Goal: Information Seeking & Learning: Learn about a topic

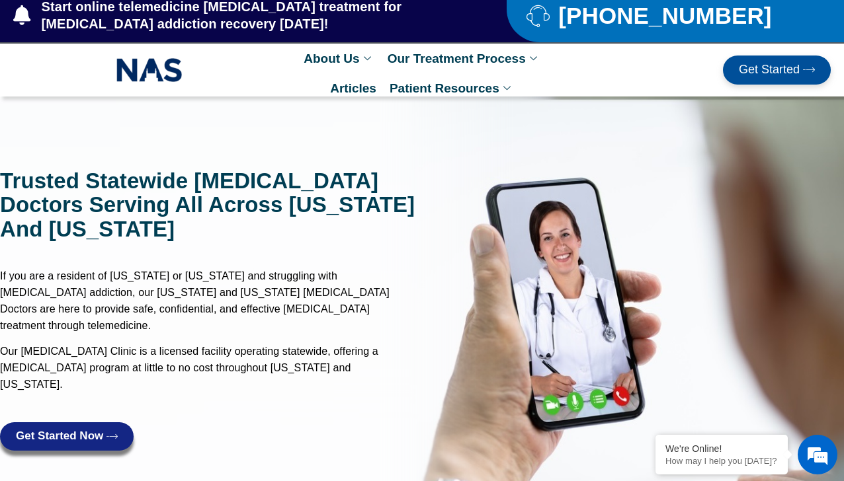
scroll to position [13, 0]
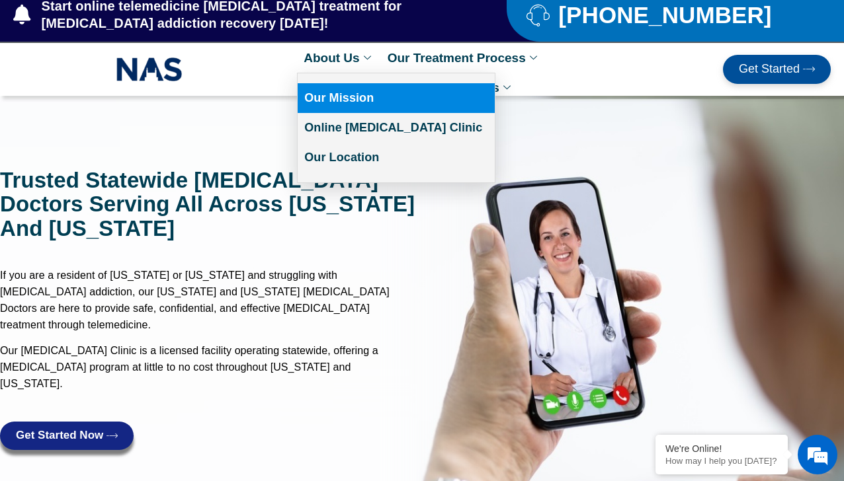
click at [339, 103] on link "Our Mission" at bounding box center [396, 98] width 197 height 30
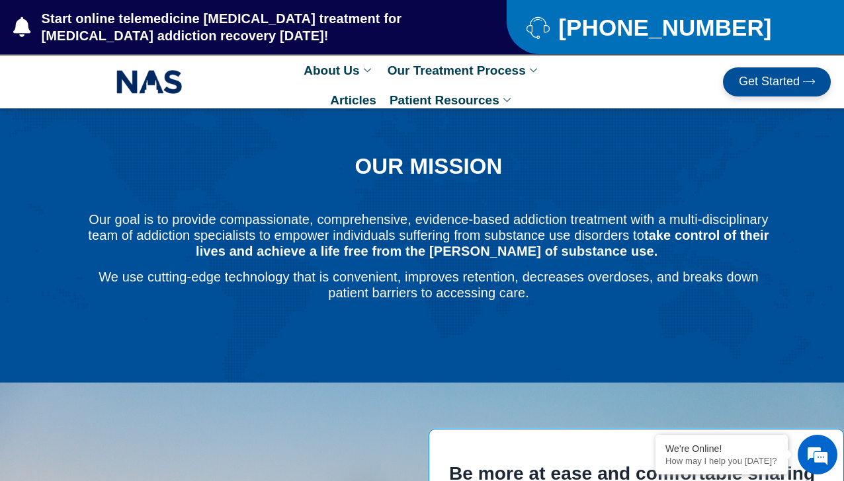
click at [370, 105] on link "Articles" at bounding box center [353, 100] width 60 height 30
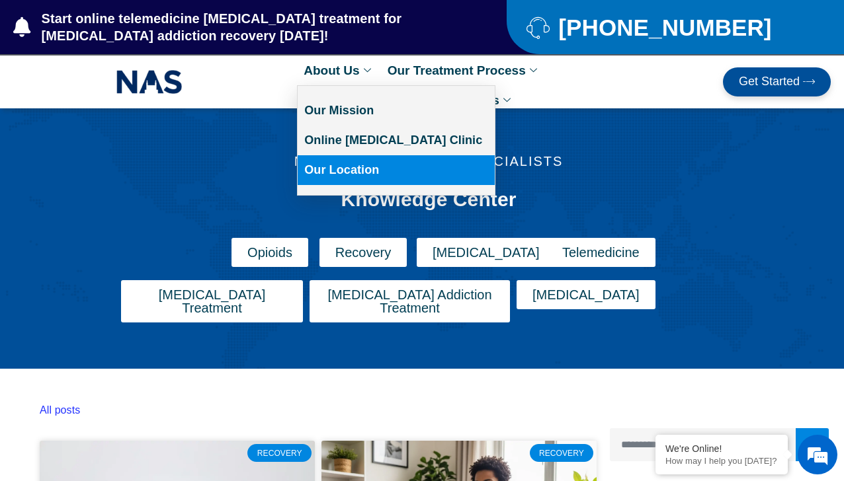
click at [349, 174] on link "Our Location" at bounding box center [396, 170] width 197 height 30
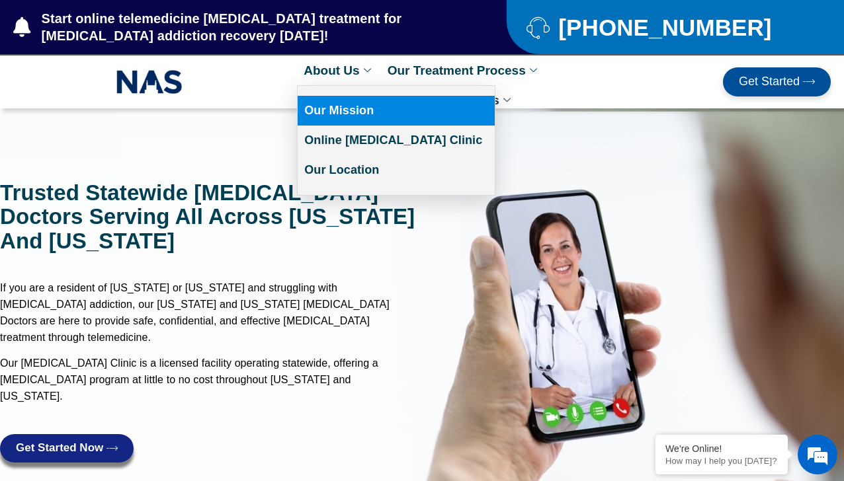
click at [336, 107] on link "Our Mission" at bounding box center [396, 111] width 197 height 30
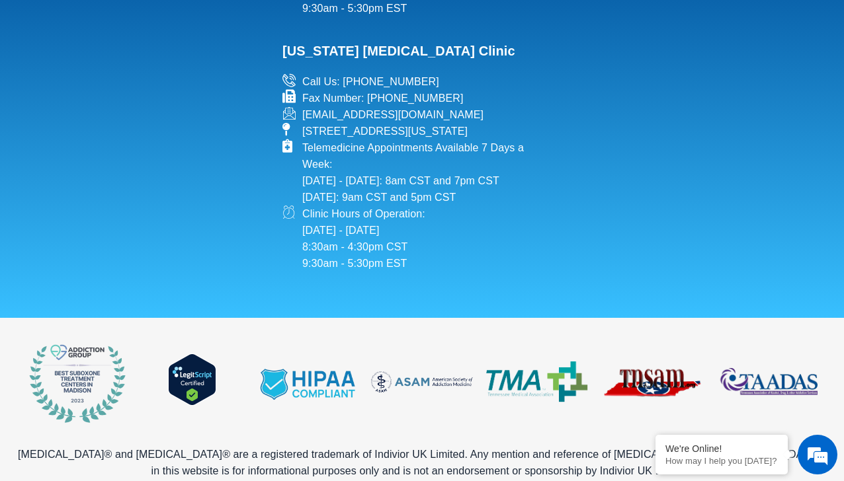
scroll to position [2571, 0]
